Goal: Task Accomplishment & Management: Use online tool/utility

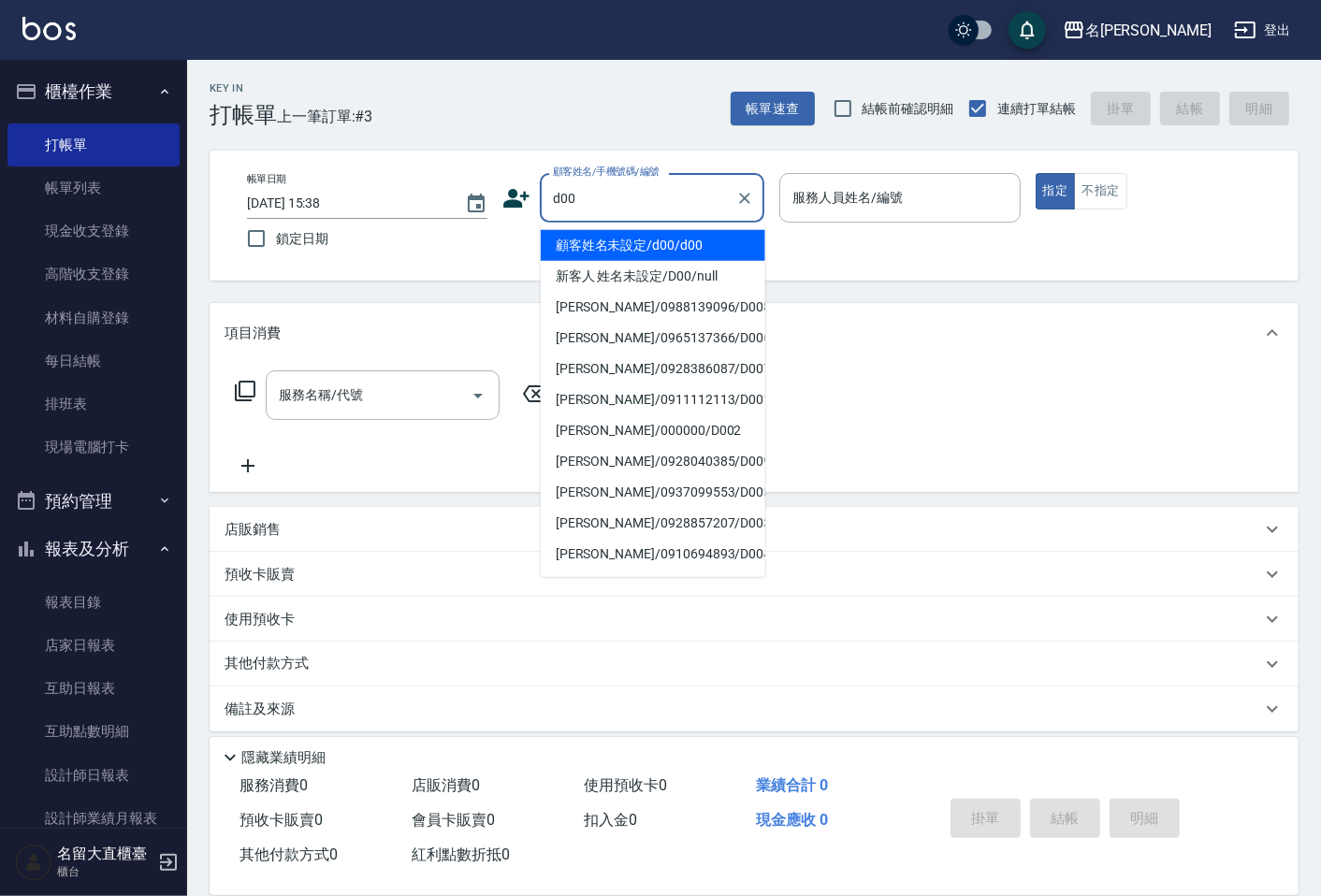
type input "顧客姓名未設定/d00/d00"
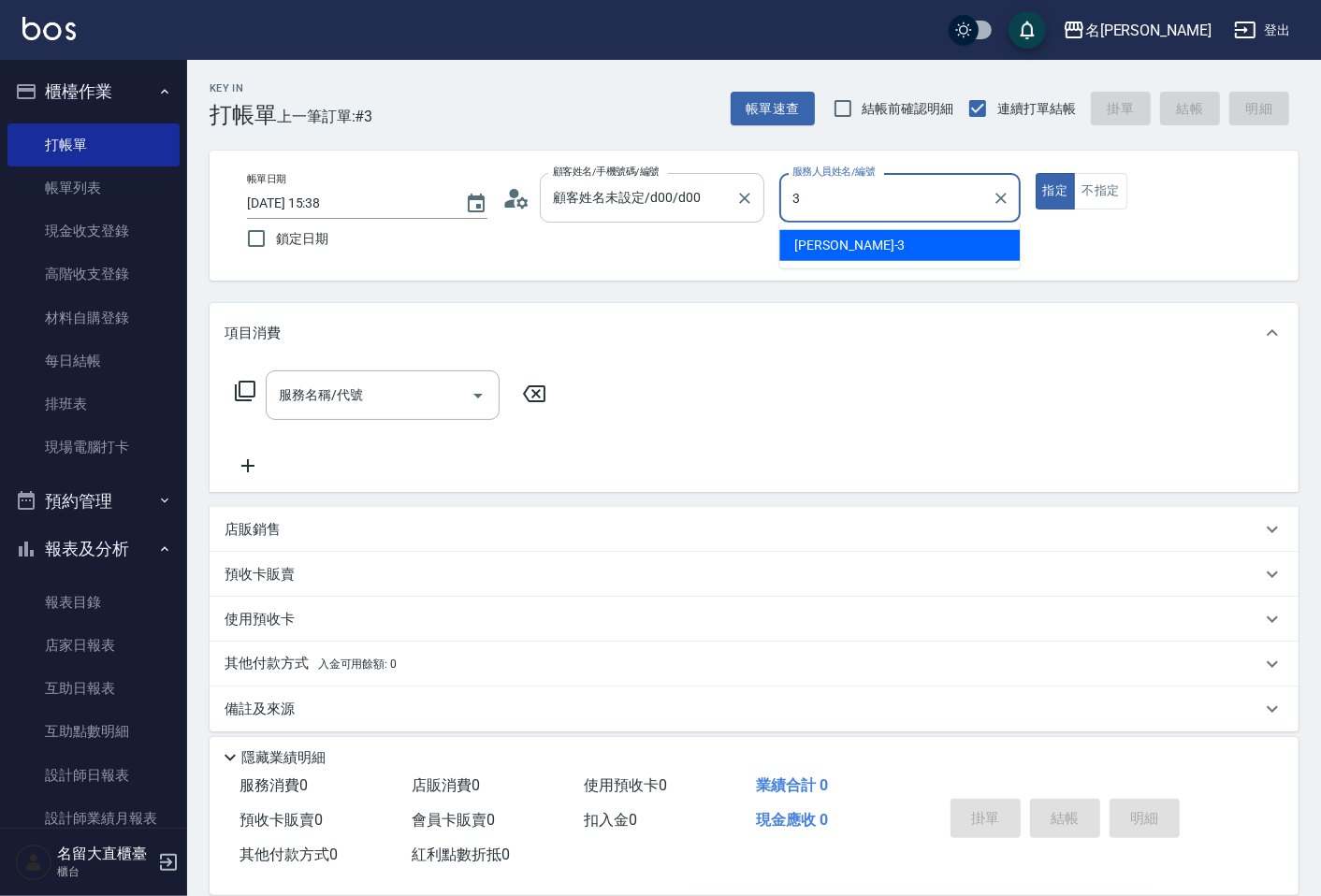
type input "[PERSON_NAME]3"
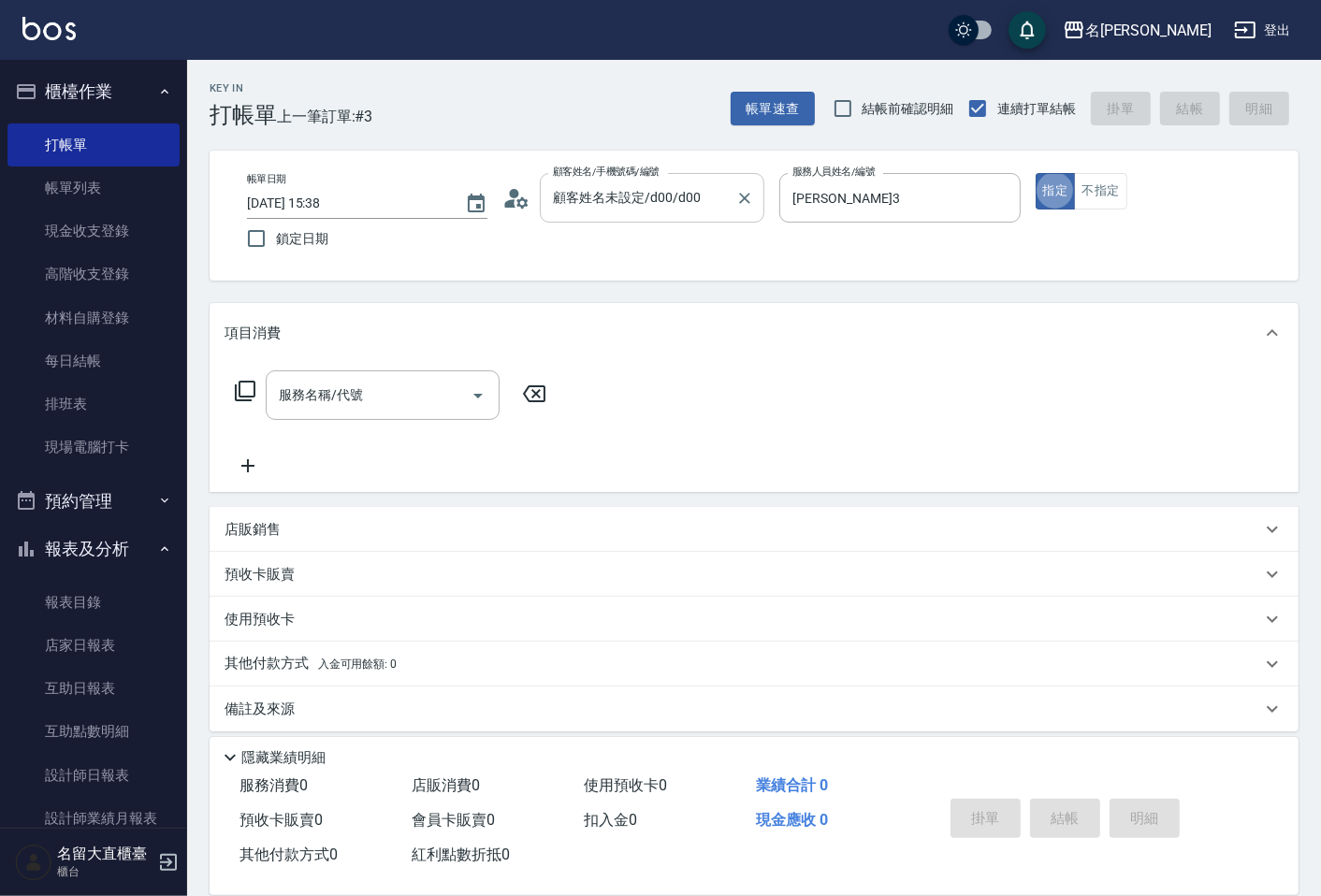
type button "true"
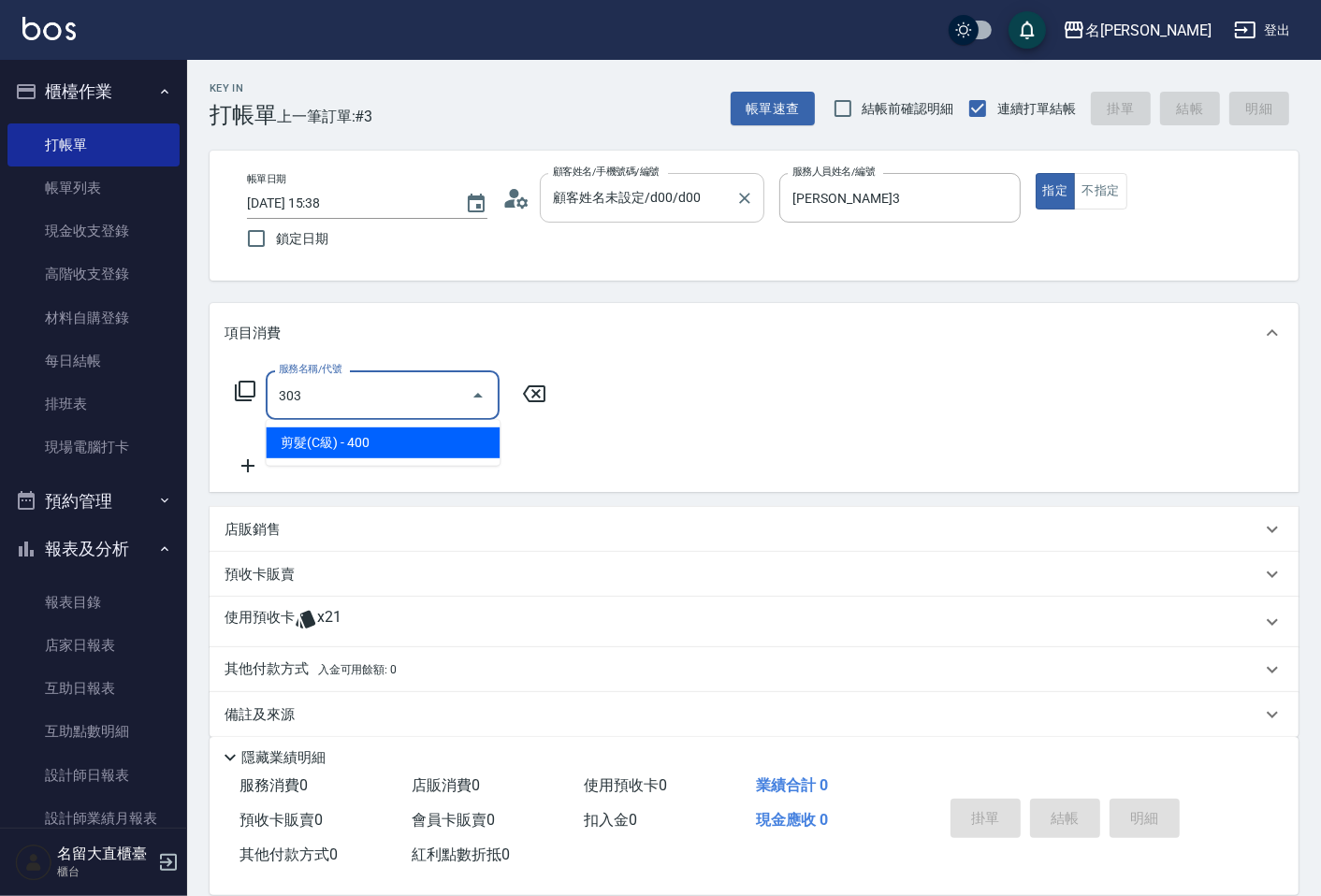
type input "剪髮(C級)(303)"
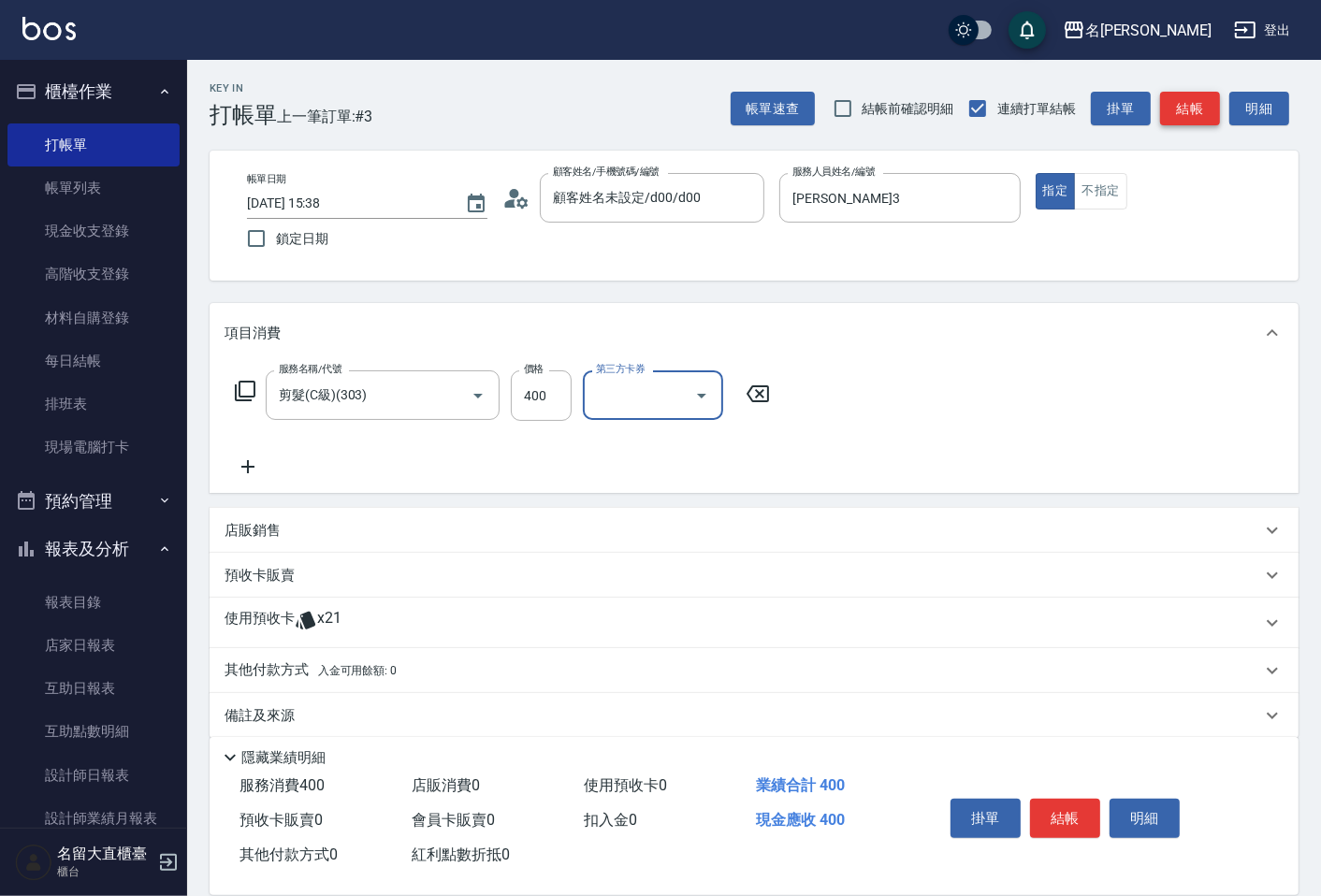
click at [1190, 96] on button "結帳" at bounding box center [1190, 109] width 60 height 35
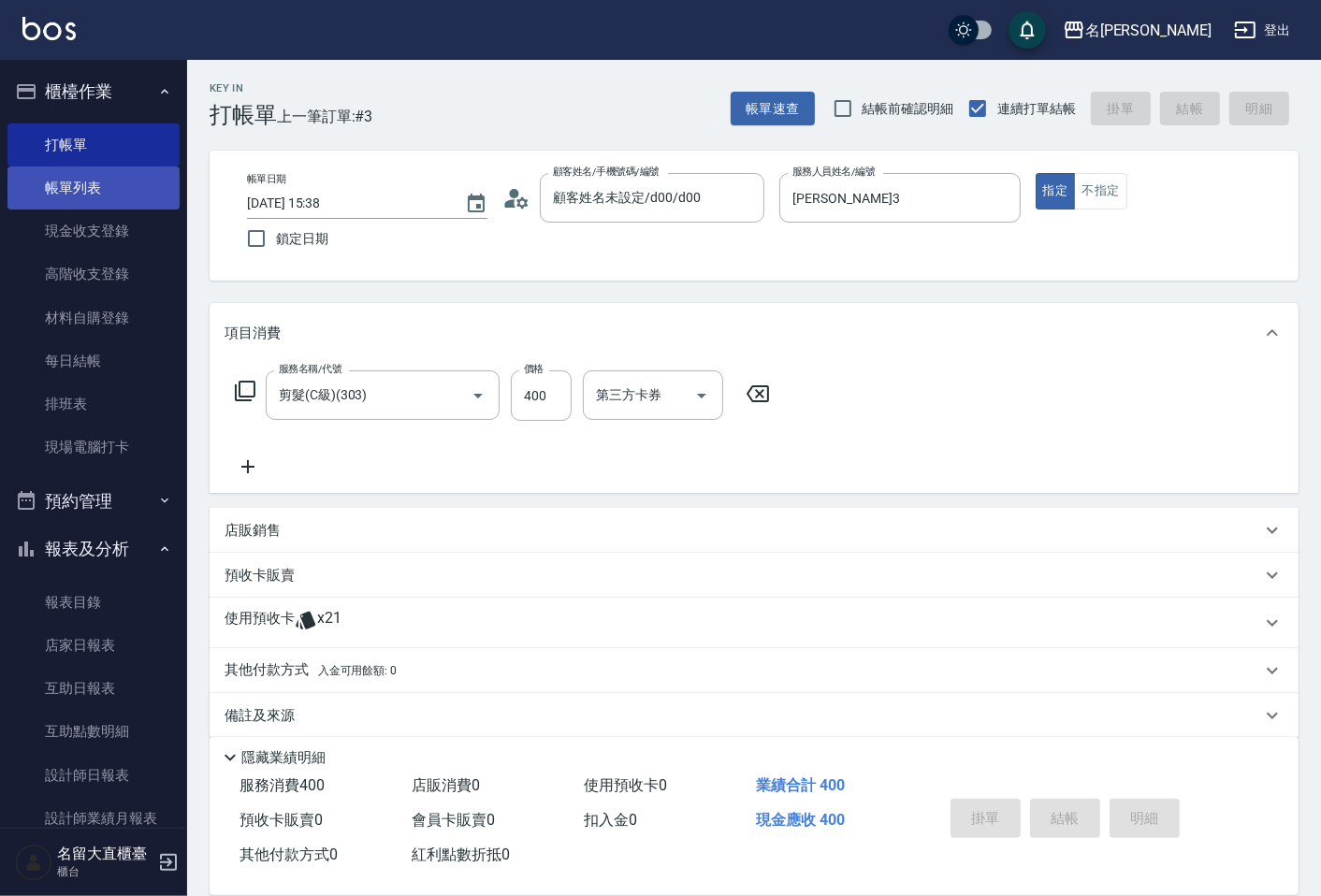
click at [68, 182] on link "帳單列表" at bounding box center [94, 188] width 172 height 43
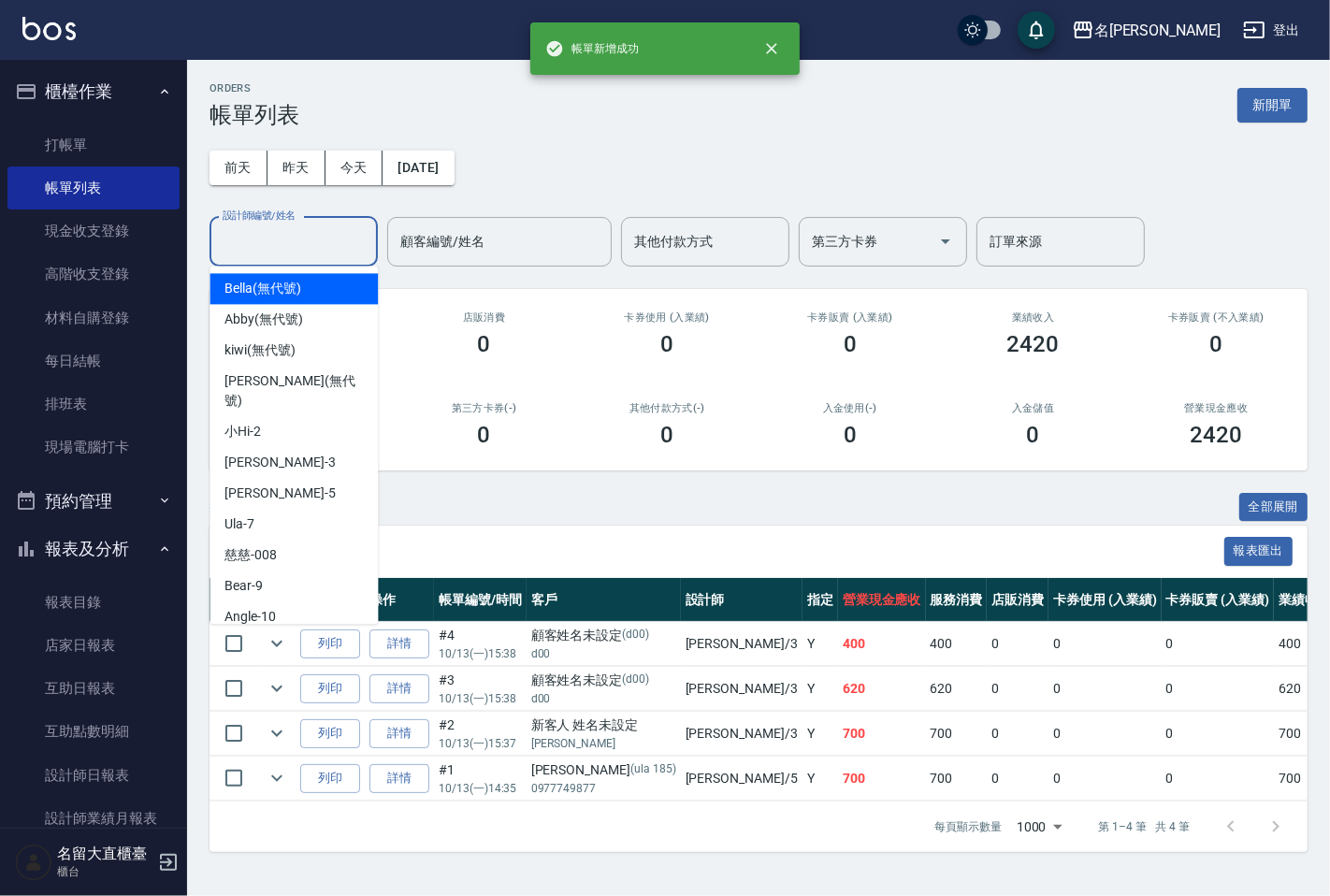
click at [290, 253] on input "設計師編號/姓名" at bounding box center [293, 242] width 152 height 33
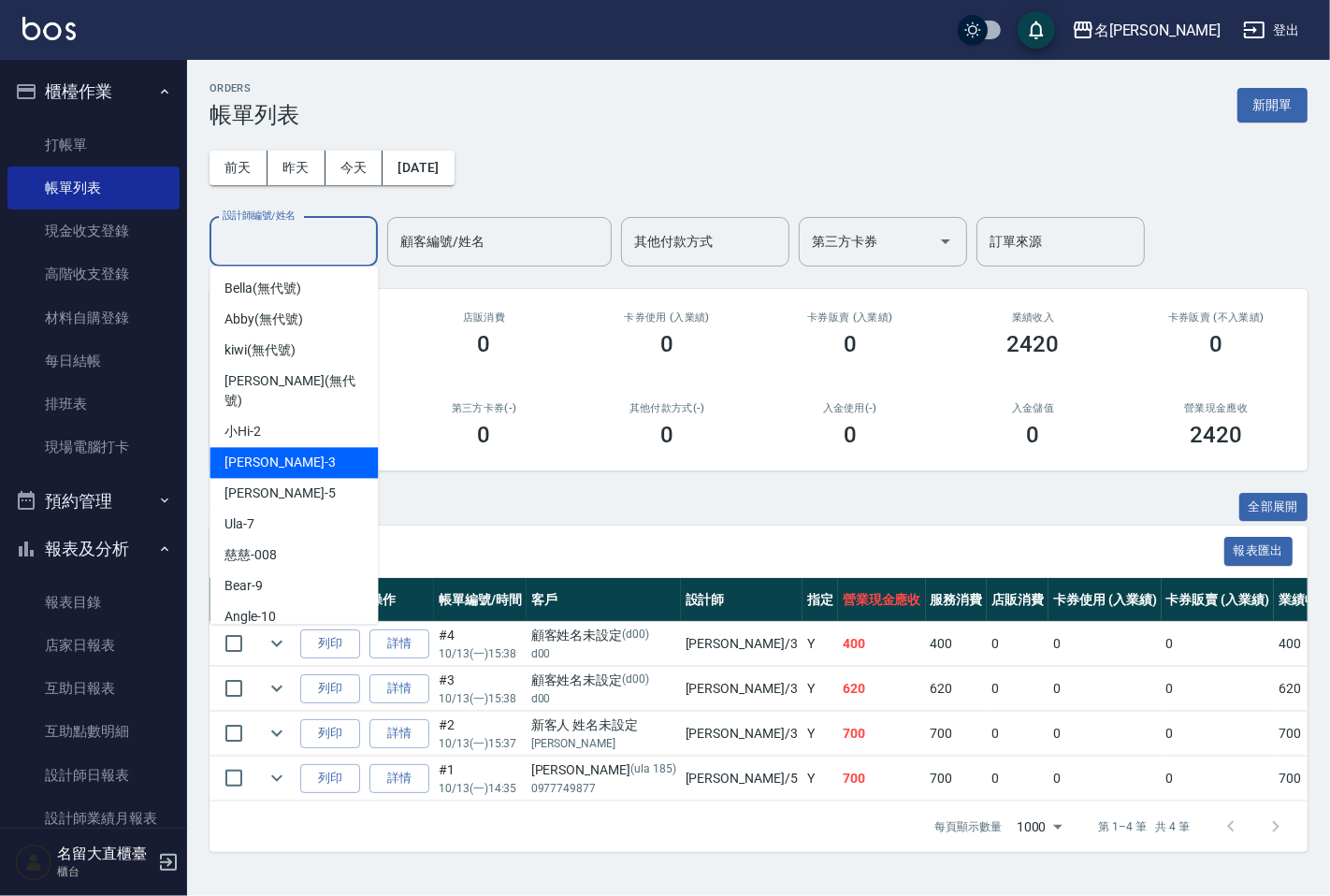
click at [319, 447] on div "[PERSON_NAME]3" at bounding box center [294, 462] width 168 height 31
type input "[PERSON_NAME]3"
